Goal: Task Accomplishment & Management: Complete application form

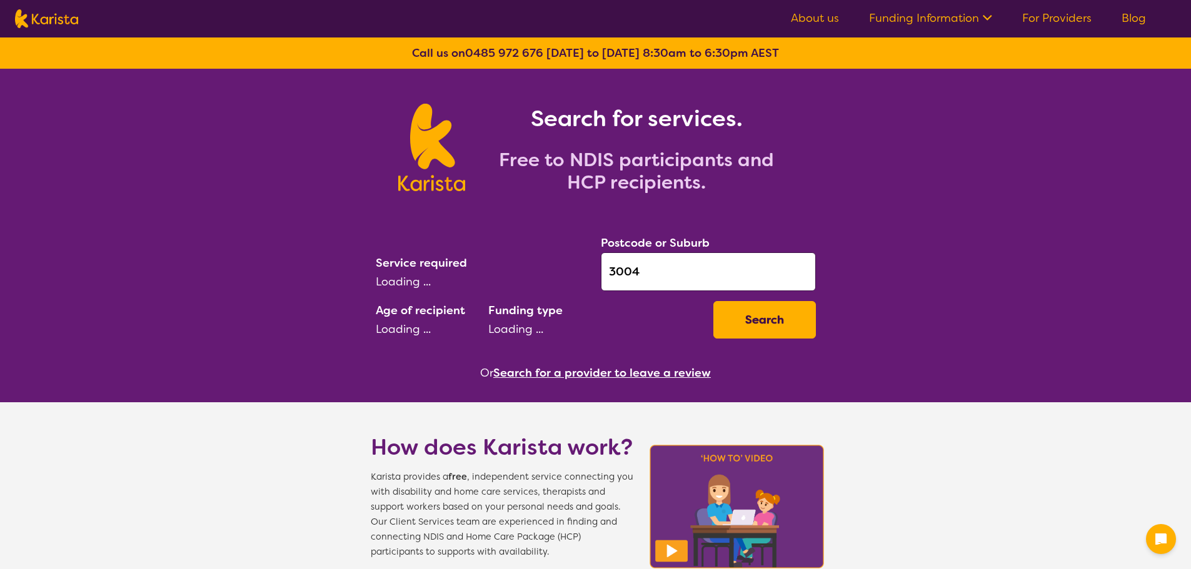
select select "[MEDICAL_DATA]"
select select "AD"
select select "NDIS"
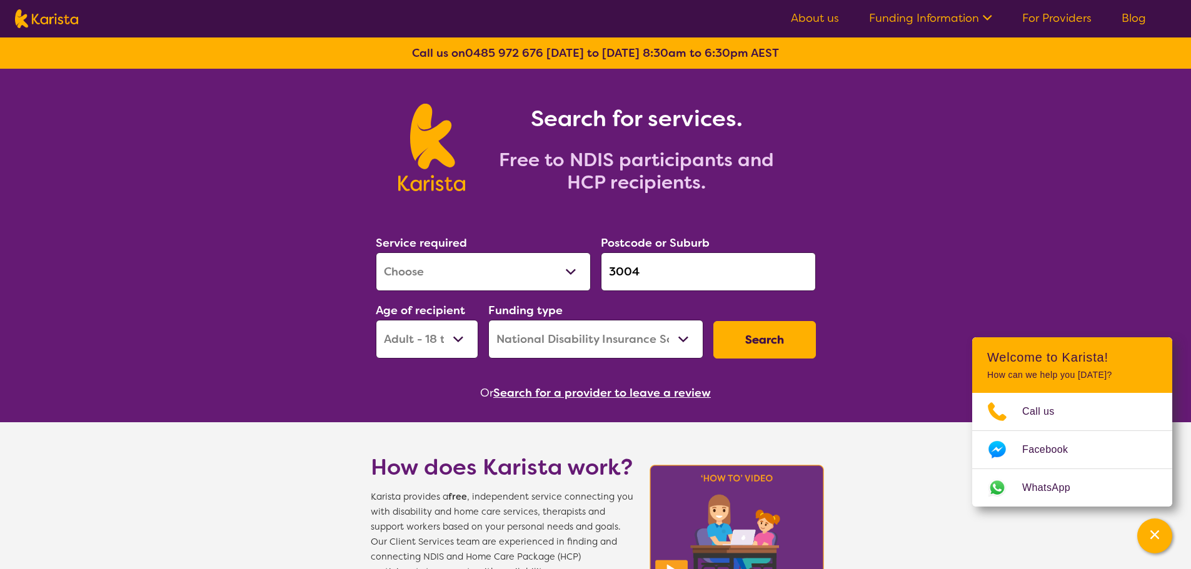
click at [770, 336] on button "Search" at bounding box center [764, 339] width 102 height 37
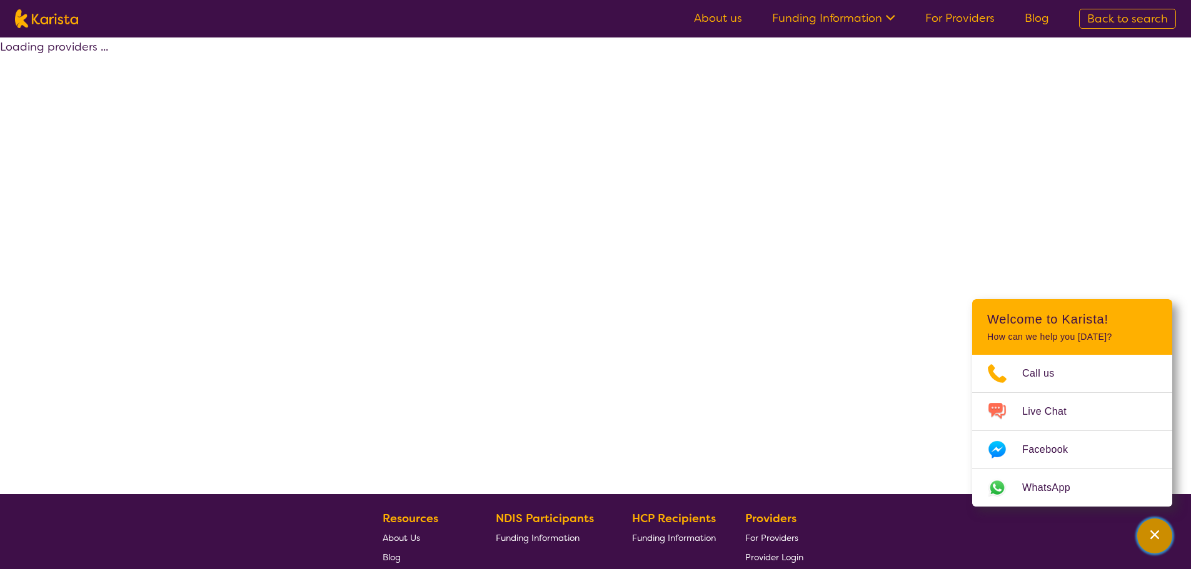
click at [1154, 534] on icon "Channel Menu" at bounding box center [1154, 535] width 9 height 9
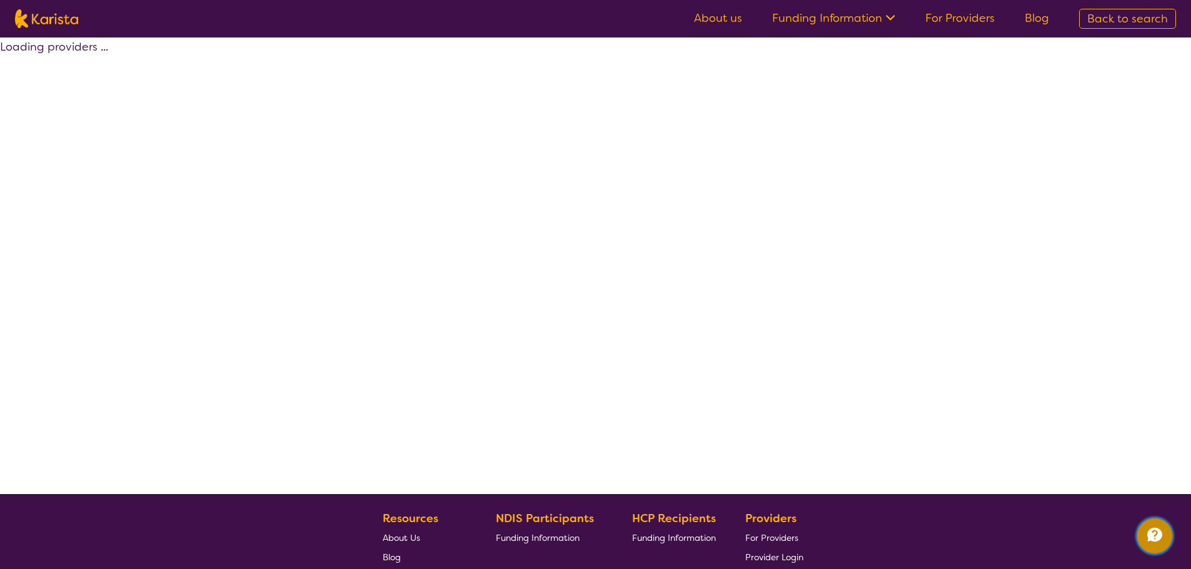
select select "by_score"
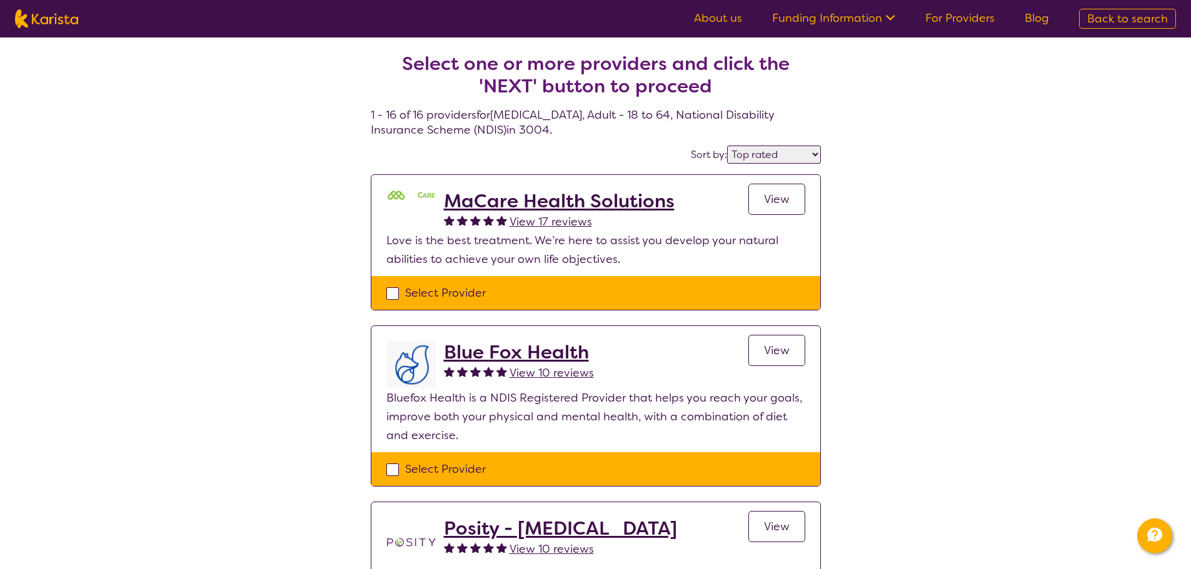
click at [459, 299] on div "Select Provider" at bounding box center [595, 293] width 419 height 19
checkbox input "true"
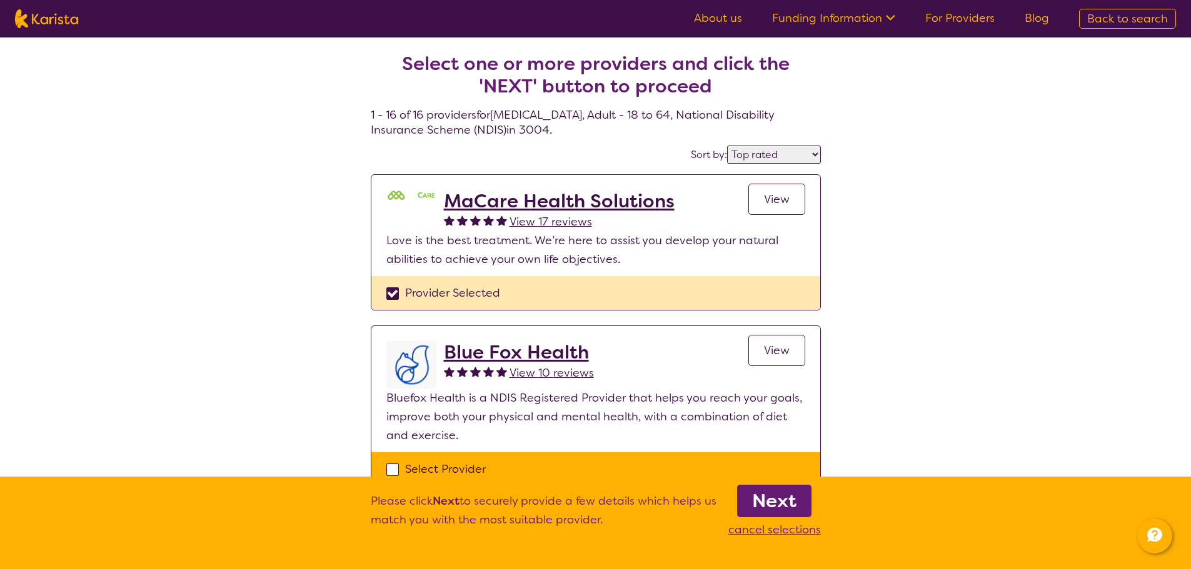
drag, startPoint x: 812, startPoint y: 512, endPoint x: 801, endPoint y: 502, distance: 14.2
click at [811, 511] on aside "Next cancel selections" at bounding box center [774, 515] width 92 height 47
click at [799, 501] on link "Next" at bounding box center [774, 501] width 74 height 32
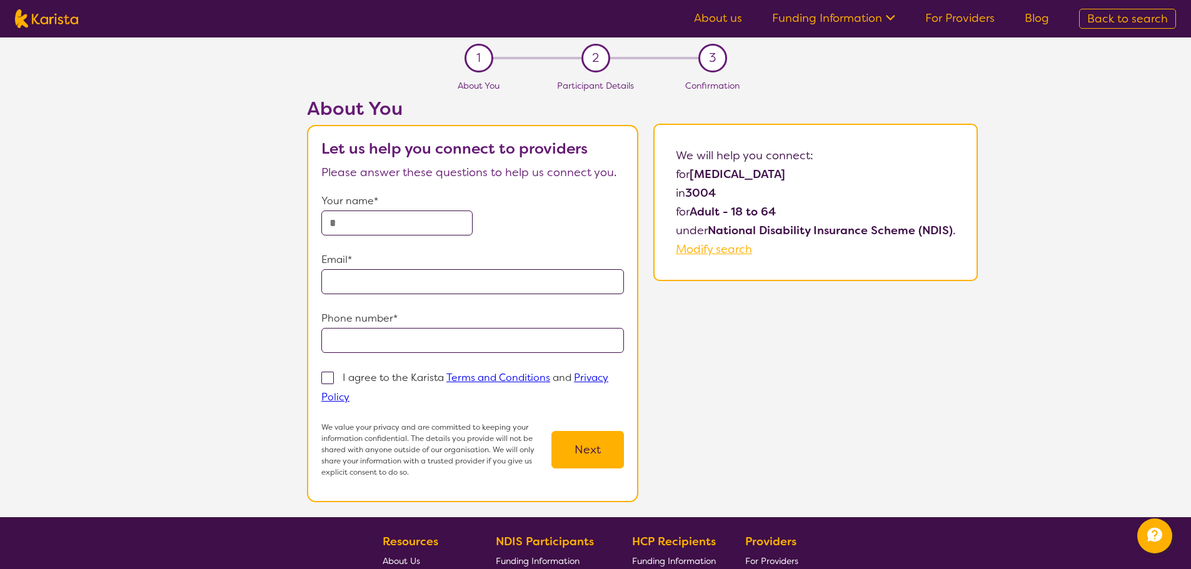
click at [391, 224] on input "text" at bounding box center [396, 223] width 151 height 25
type input "*********"
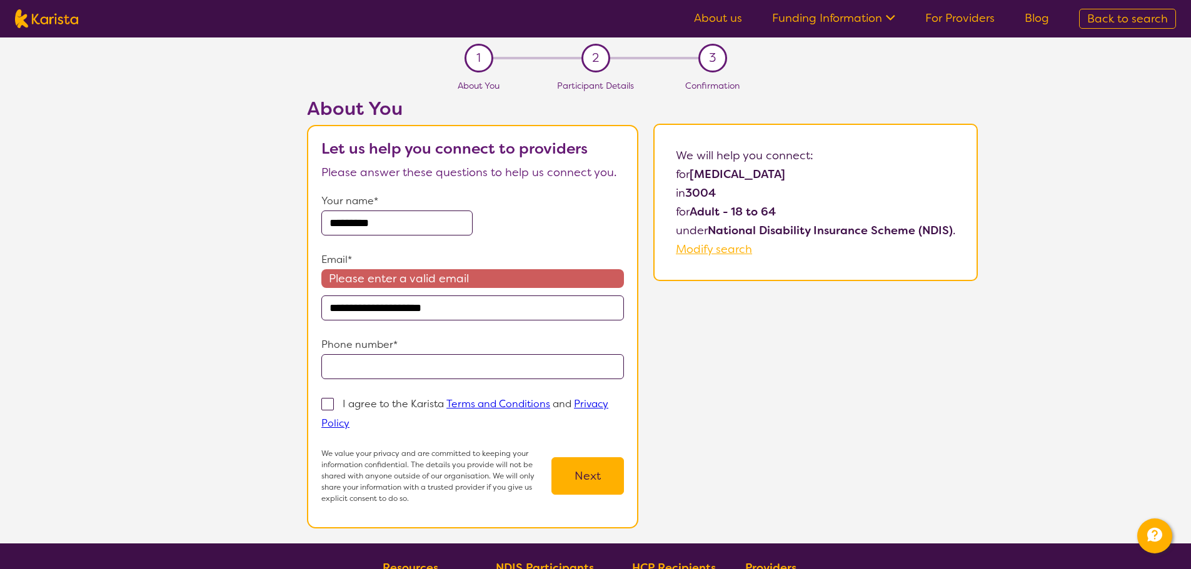
type input "**********"
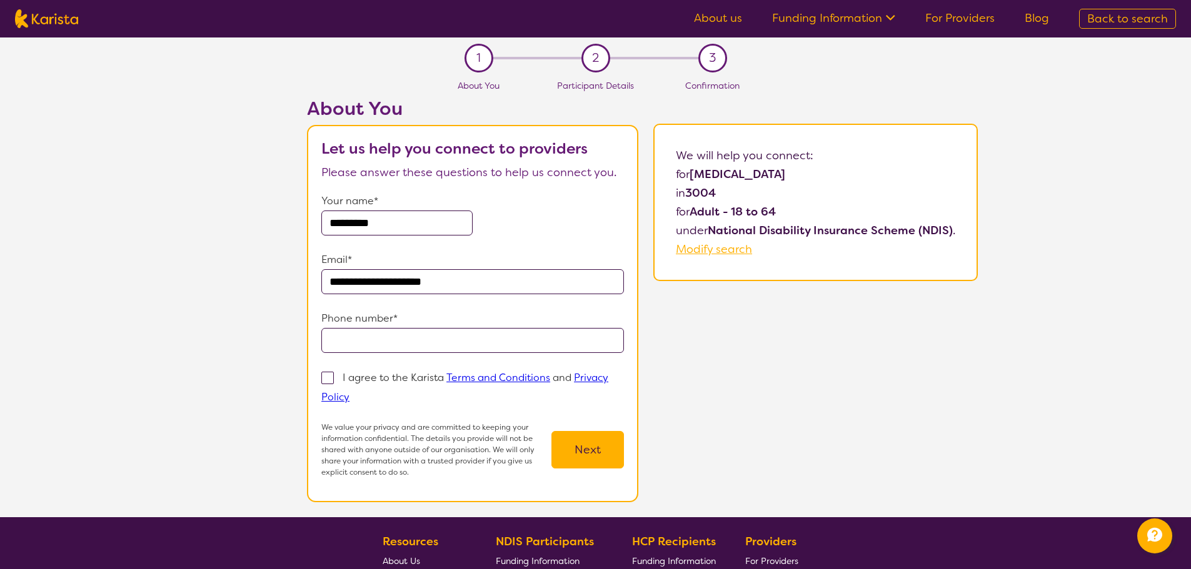
click at [379, 359] on form "**********" at bounding box center [472, 335] width 302 height 286
drag, startPoint x: 381, startPoint y: 342, endPoint x: 372, endPoint y: 334, distance: 11.9
click at [376, 337] on input "tel" at bounding box center [472, 340] width 302 height 25
type input "**********"
click at [378, 377] on p "I agree to the Karista Terms and Conditions and Privacy Policy" at bounding box center [464, 387] width 287 height 32
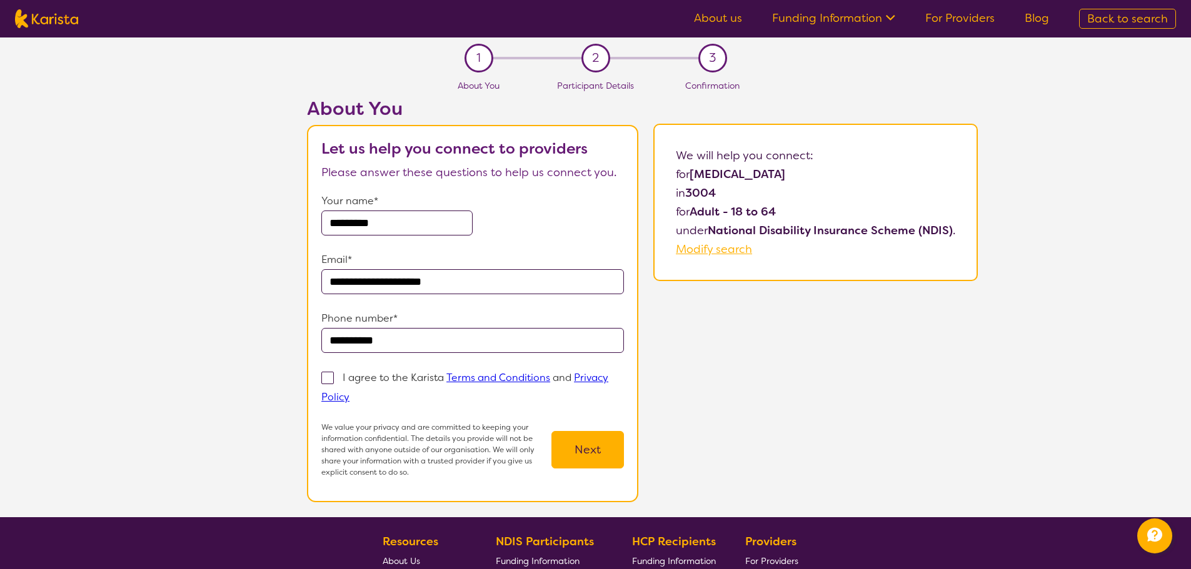
click at [357, 392] on input "I agree to the Karista Terms and Conditions and Privacy Policy" at bounding box center [353, 396] width 8 height 8
checkbox input "true"
click at [589, 436] on button "Next" at bounding box center [587, 449] width 72 height 37
